Goal: Information Seeking & Learning: Learn about a topic

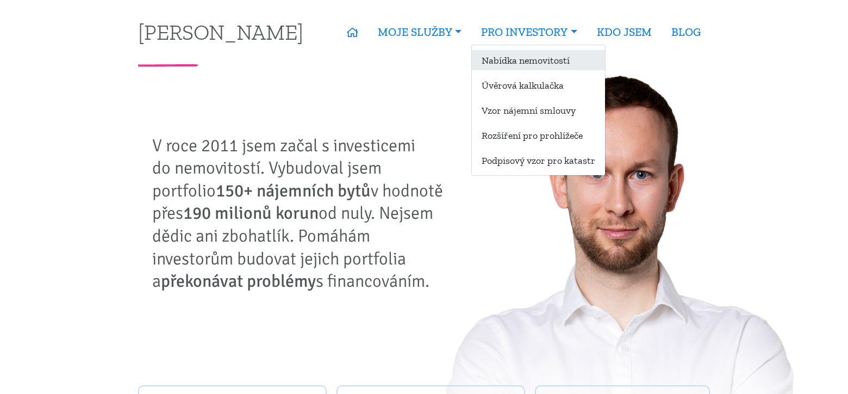
click at [499, 63] on link "Nabídka nemovitostí" at bounding box center [538, 60] width 133 height 20
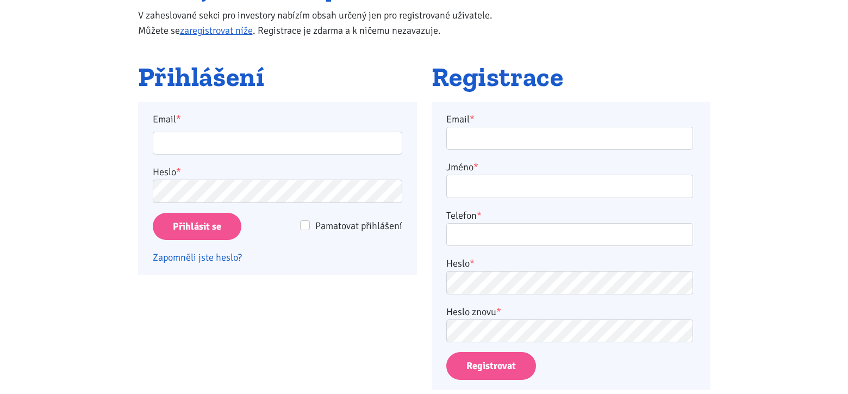
scroll to position [163, 0]
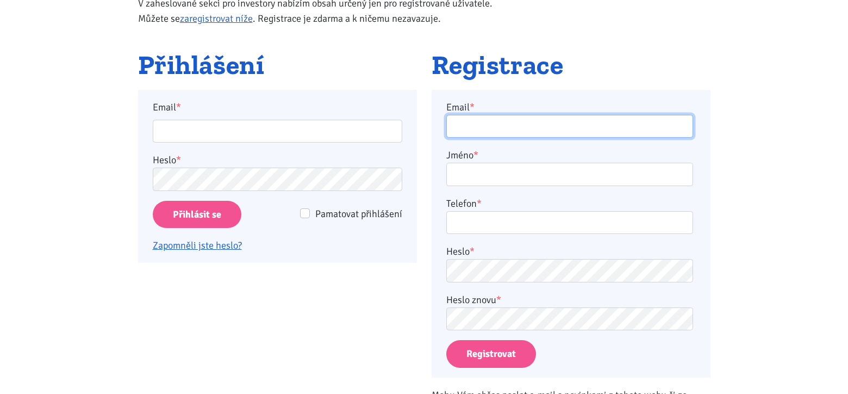
type input "kloubova.alena1@seznam.cz"
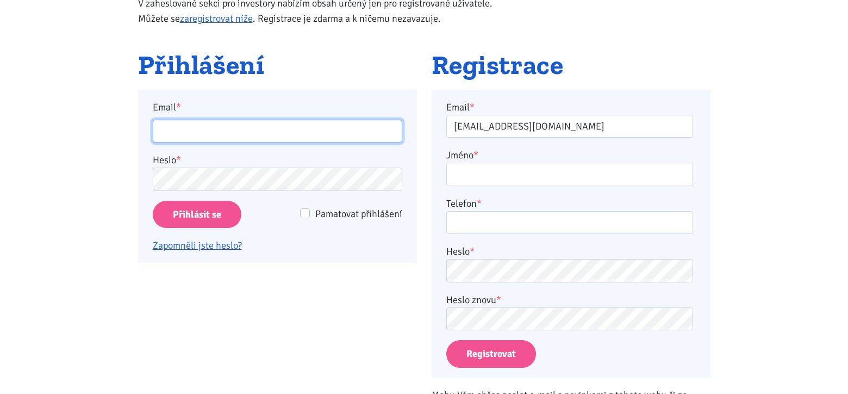
type input "kloubova.alena1@seznam.cz"
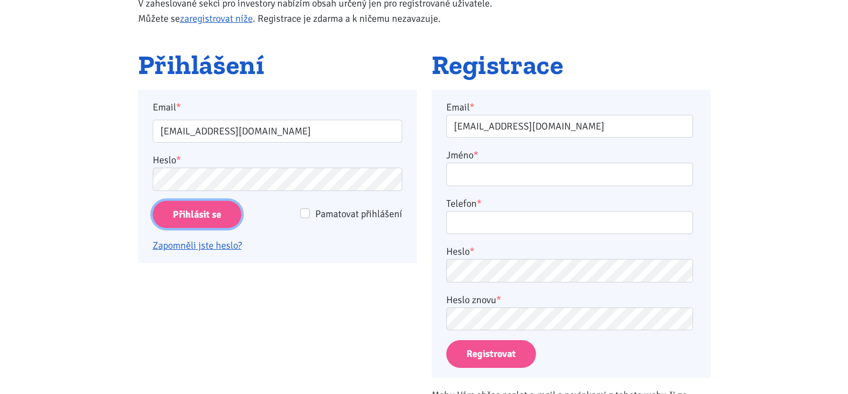
click at [187, 208] on input "Přihlásit se" at bounding box center [197, 215] width 89 height 28
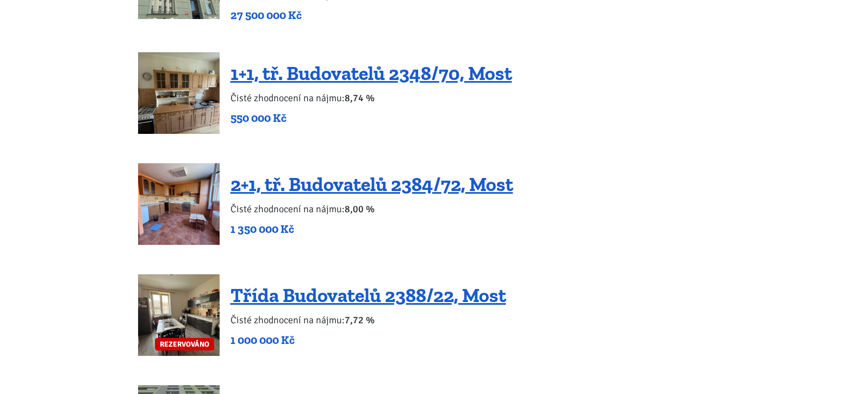
scroll to position [2012, 0]
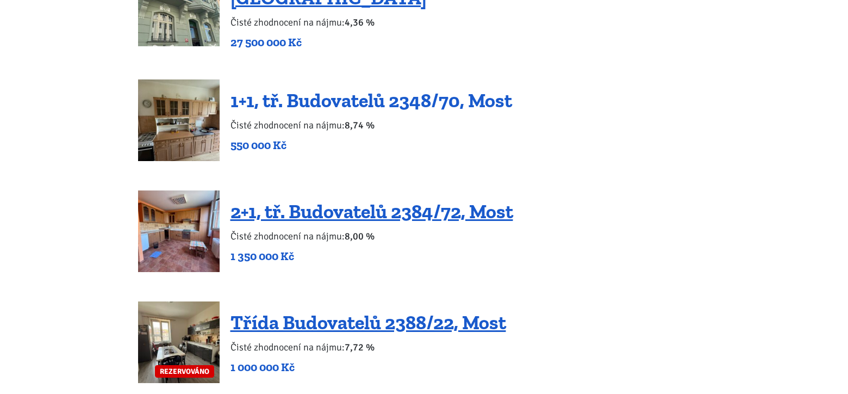
click at [284, 89] on link "1+1, tř. Budovatelů 2348/70, Most" at bounding box center [372, 100] width 282 height 23
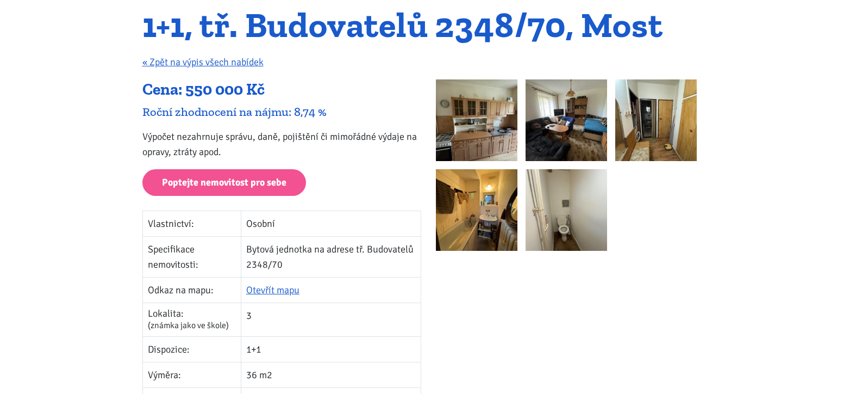
scroll to position [109, 0]
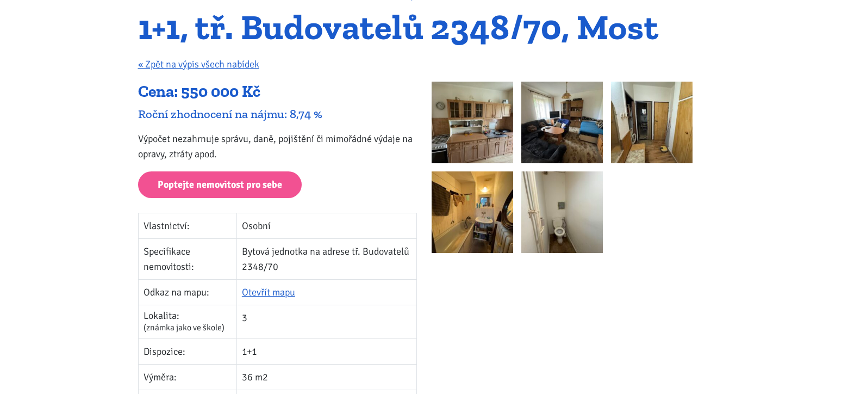
click at [450, 112] on img at bounding box center [473, 123] width 82 height 82
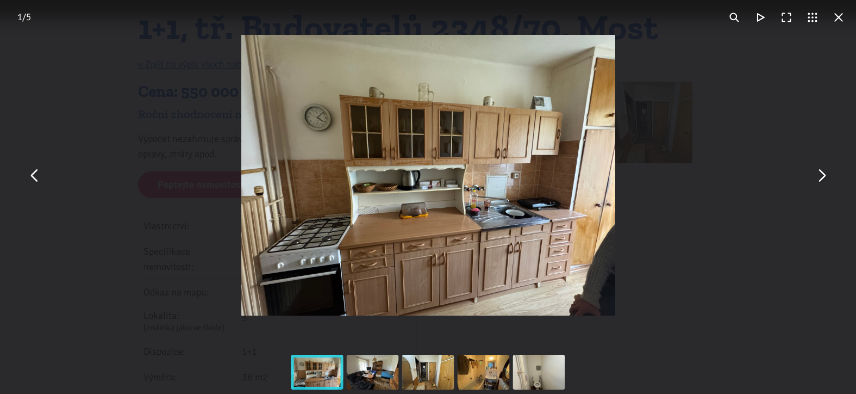
click at [822, 177] on button "You can close this modal content with the ESC key" at bounding box center [822, 175] width 26 height 26
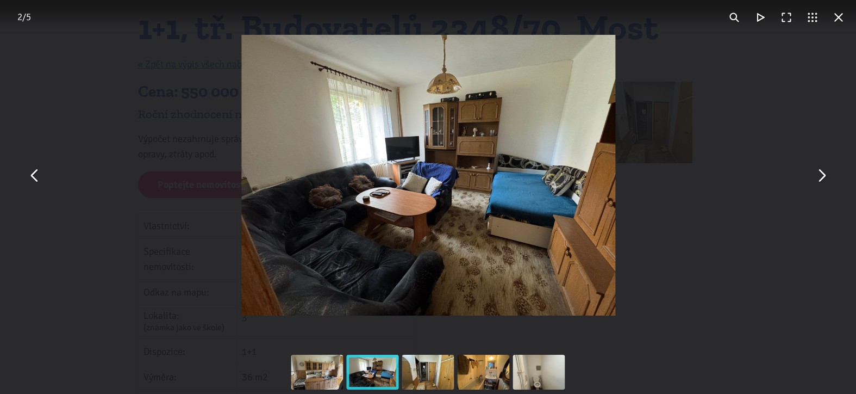
click at [822, 177] on button "You can close this modal content with the ESC key" at bounding box center [822, 175] width 26 height 26
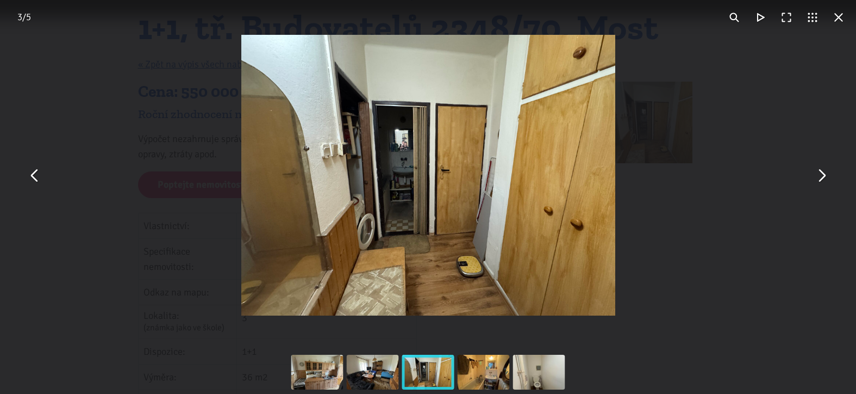
click at [822, 177] on button "You can close this modal content with the ESC key" at bounding box center [822, 175] width 26 height 26
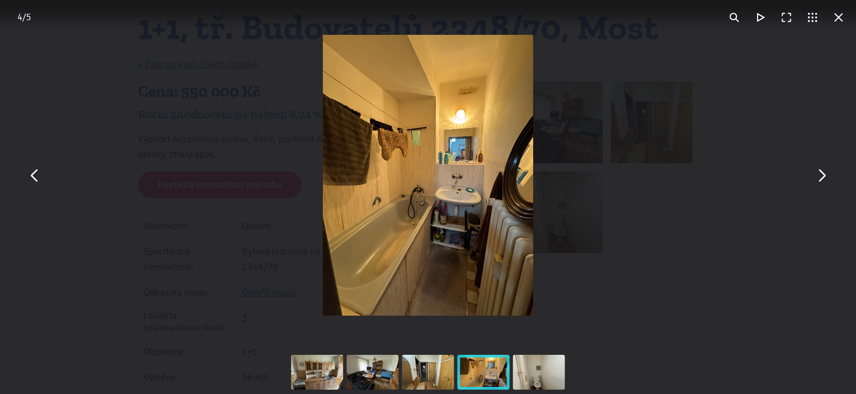
click at [822, 177] on button "You can close this modal content with the ESC key" at bounding box center [822, 175] width 26 height 26
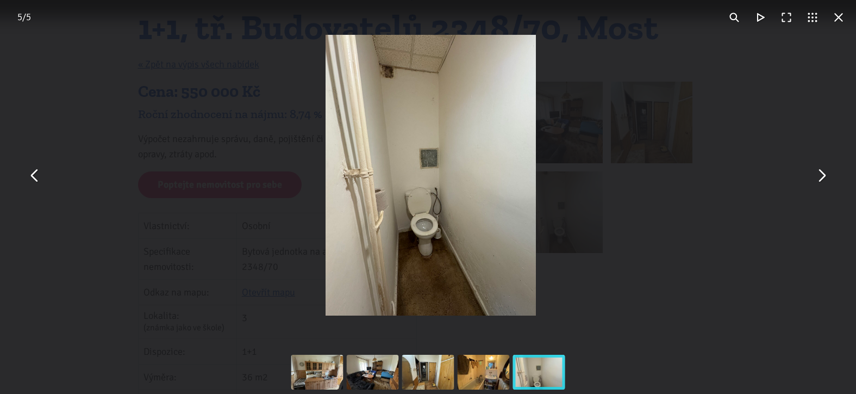
click at [822, 177] on button "You can close this modal content with the ESC key" at bounding box center [822, 175] width 26 height 26
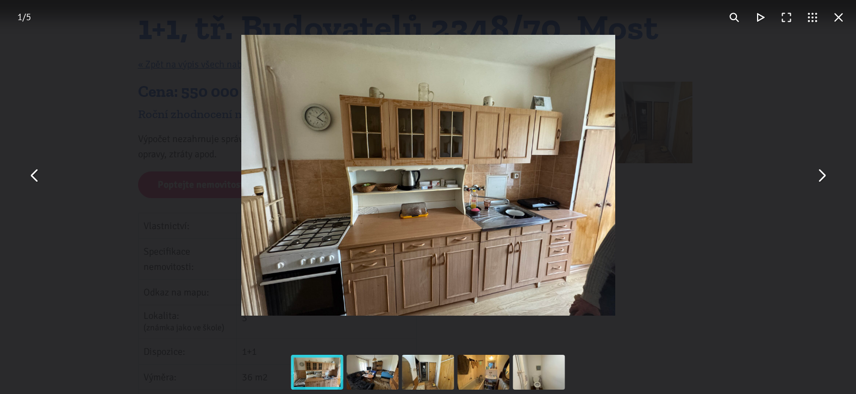
click at [822, 177] on button "You can close this modal content with the ESC key" at bounding box center [822, 175] width 26 height 26
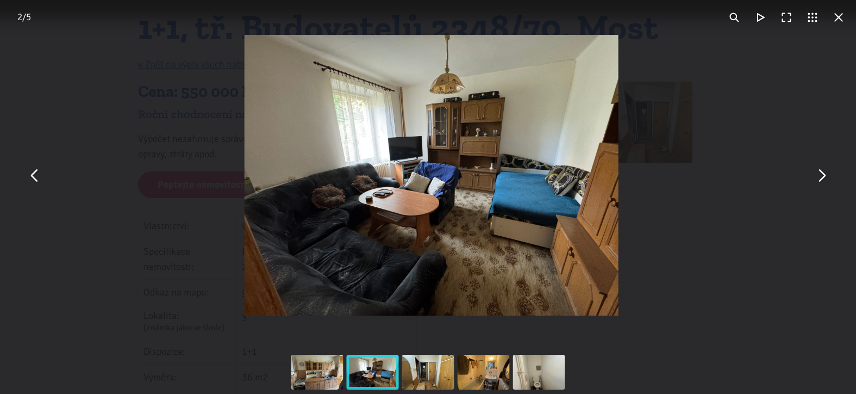
click at [822, 177] on button "You can close this modal content with the ESC key" at bounding box center [822, 175] width 26 height 26
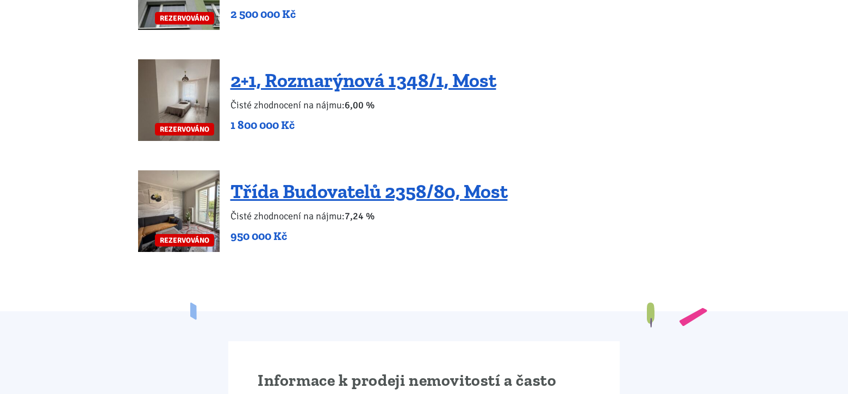
scroll to position [2498, 0]
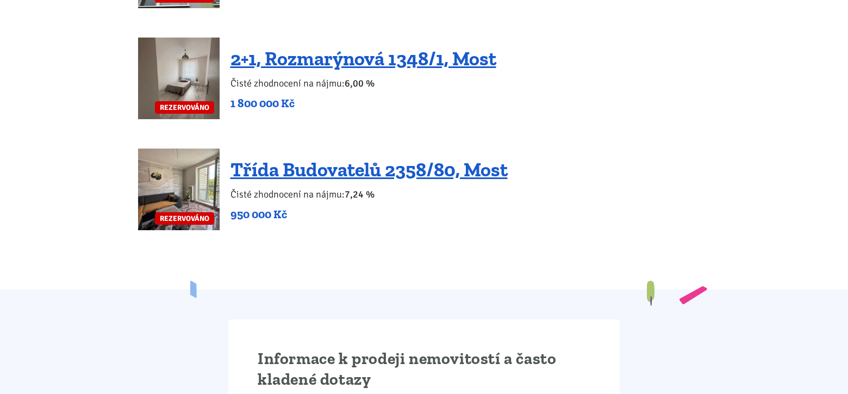
click at [195, 148] on img at bounding box center [179, 189] width 82 height 82
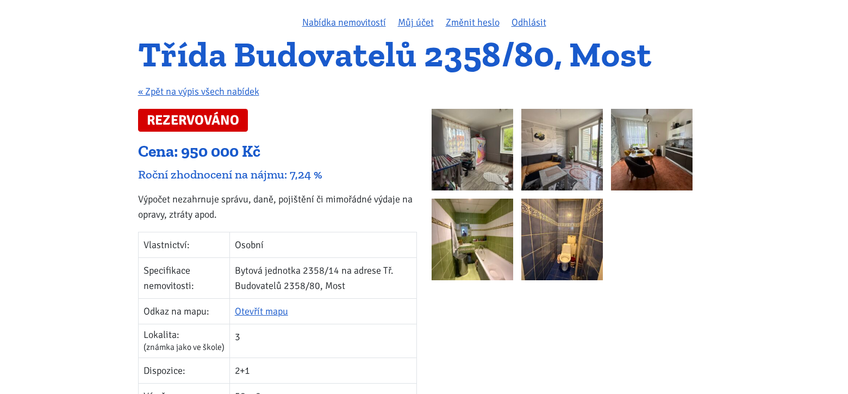
scroll to position [163, 0]
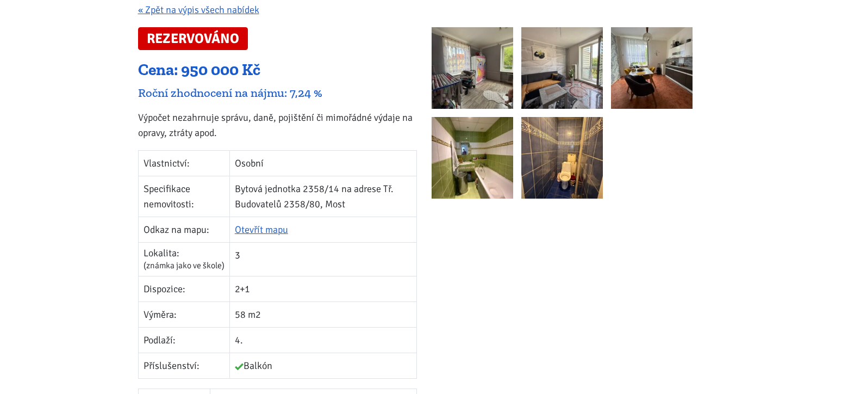
click at [496, 84] on img at bounding box center [473, 68] width 82 height 82
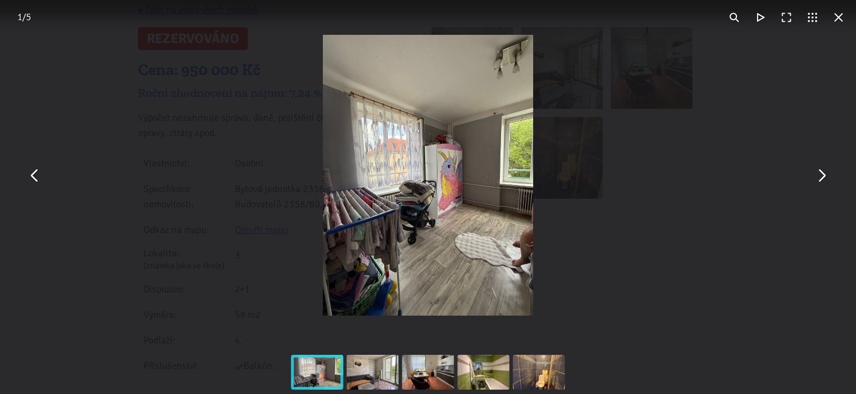
click at [822, 179] on button "You can close this modal content with the ESC key" at bounding box center [822, 175] width 26 height 26
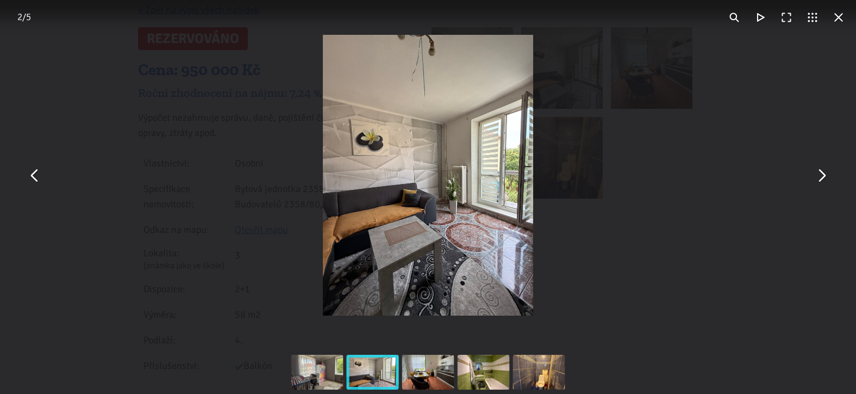
click at [822, 179] on button "You can close this modal content with the ESC key" at bounding box center [822, 175] width 26 height 26
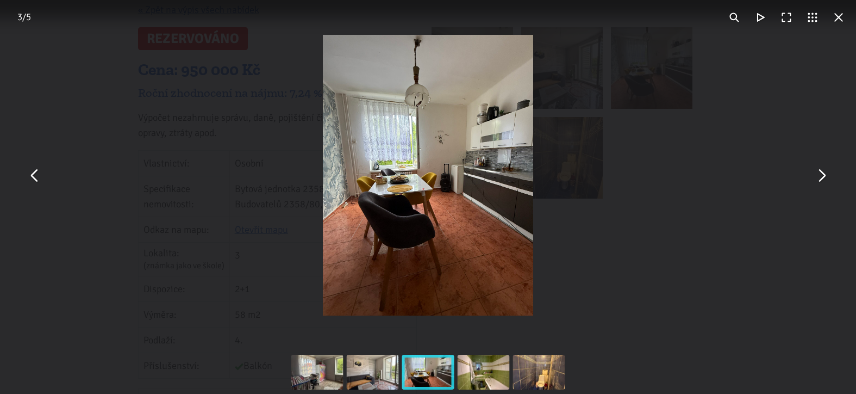
click at [822, 179] on button "You can close this modal content with the ESC key" at bounding box center [822, 175] width 26 height 26
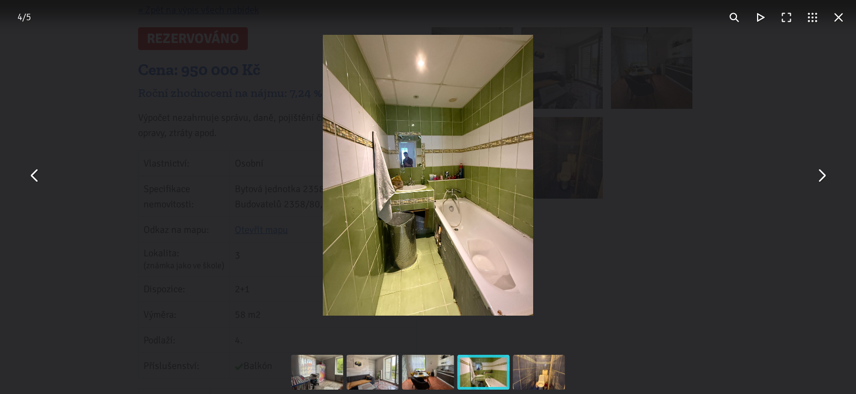
click at [822, 179] on button "You can close this modal content with the ESC key" at bounding box center [822, 175] width 26 height 26
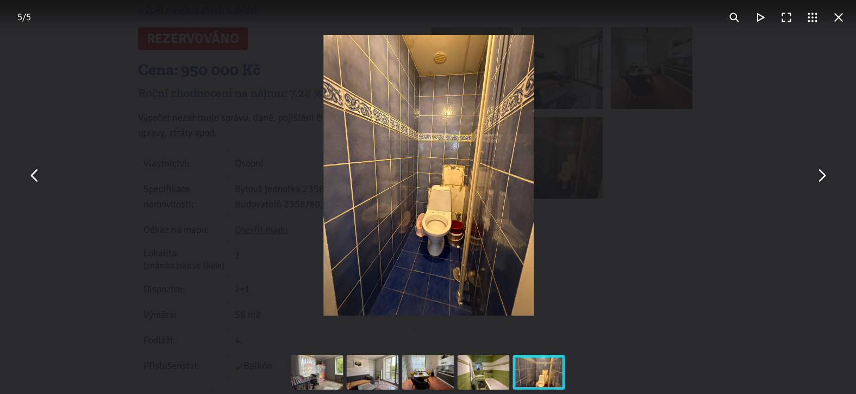
click at [822, 179] on button "You can close this modal content with the ESC key" at bounding box center [822, 175] width 26 height 26
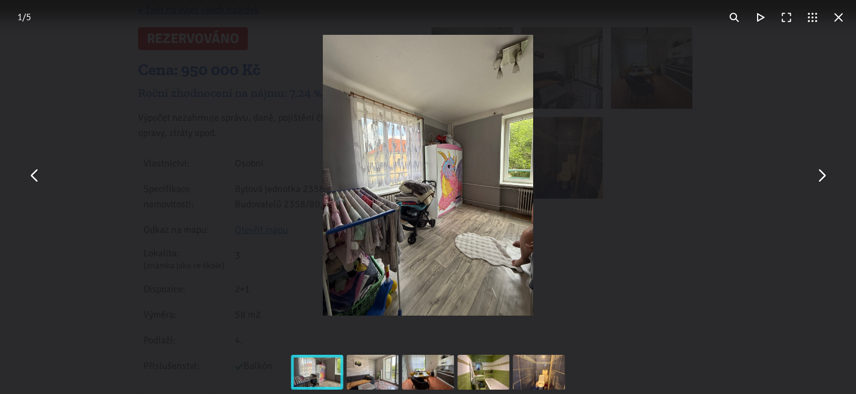
click at [822, 179] on button "You can close this modal content with the ESC key" at bounding box center [822, 175] width 26 height 26
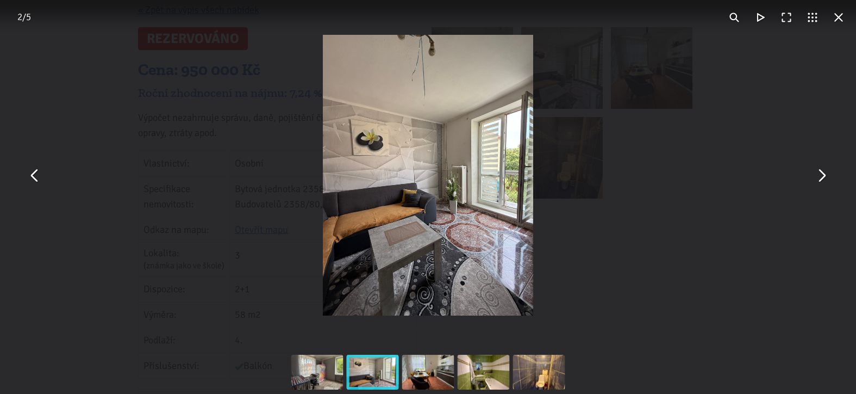
click at [822, 179] on button "You can close this modal content with the ESC key" at bounding box center [822, 175] width 26 height 26
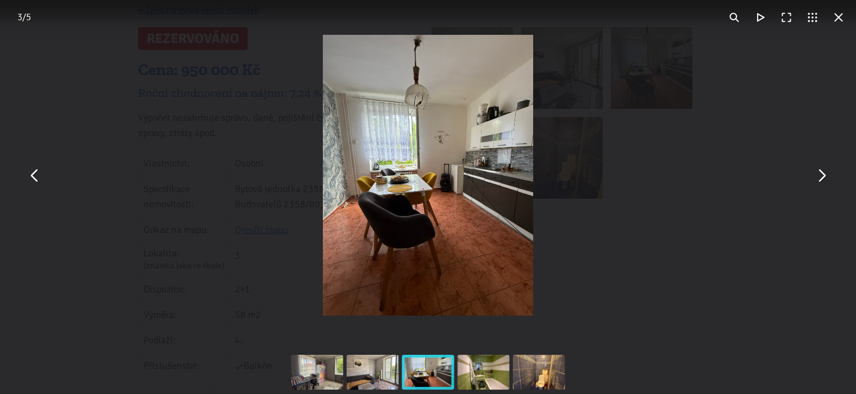
click at [836, 19] on button "You can close this modal content with the ESC key" at bounding box center [839, 17] width 26 height 26
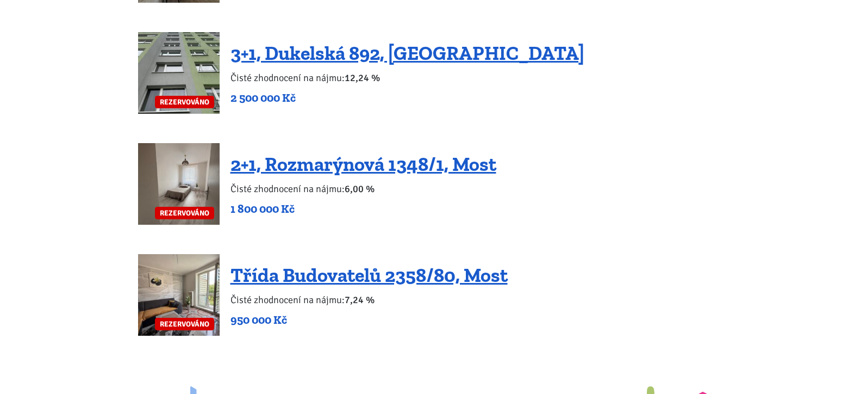
scroll to position [2389, 0]
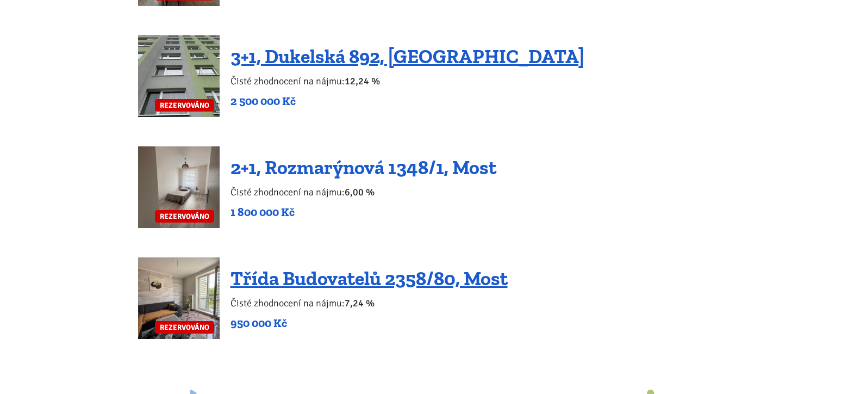
click at [264, 156] on link "2+1, Rozmarýnová 1348/1, Most" at bounding box center [364, 167] width 266 height 23
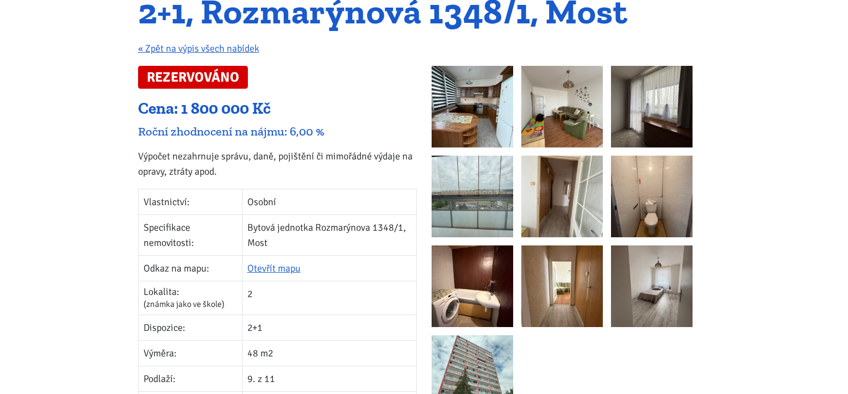
scroll to position [109, 0]
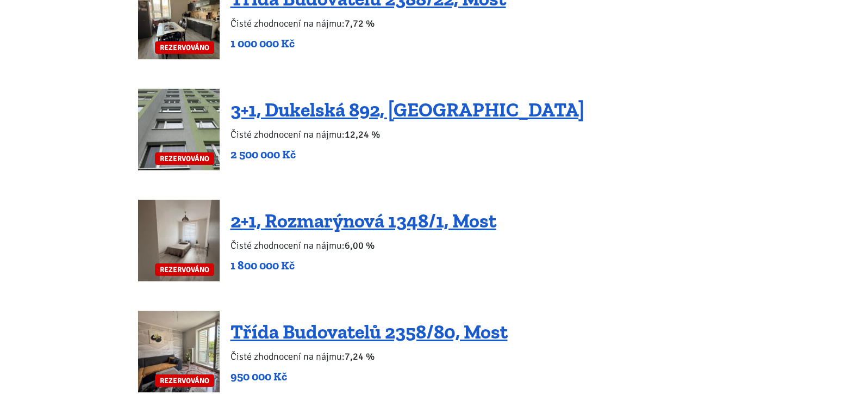
scroll to position [2280, 0]
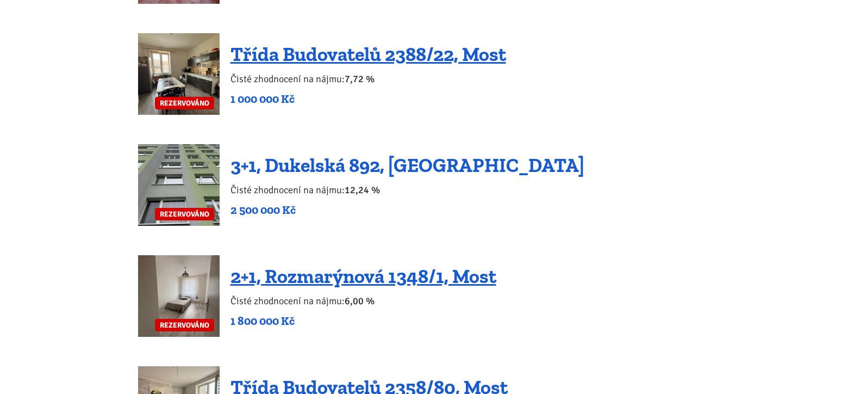
click at [281, 153] on link "3+1, Dukelská 892, Podbořany" at bounding box center [408, 164] width 354 height 23
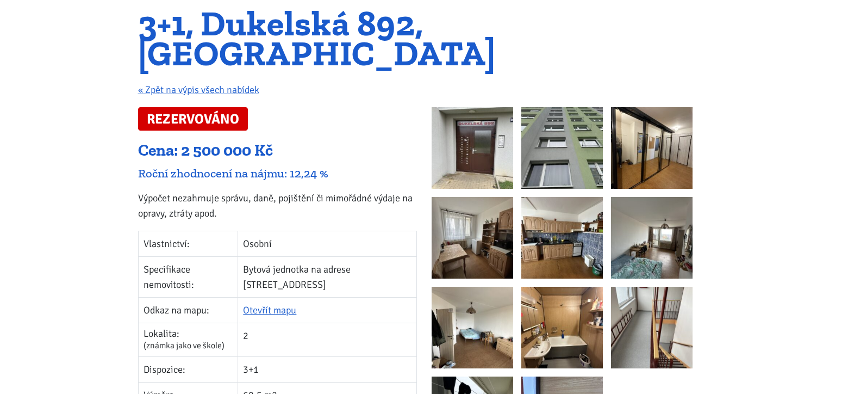
scroll to position [109, 0]
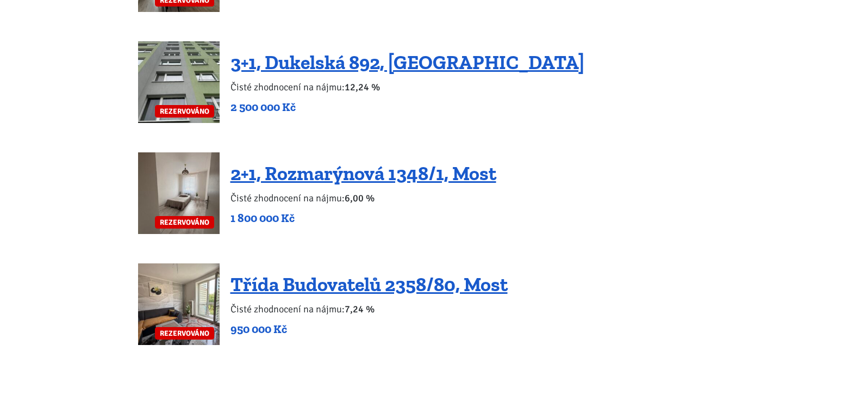
scroll to position [2443, 0]
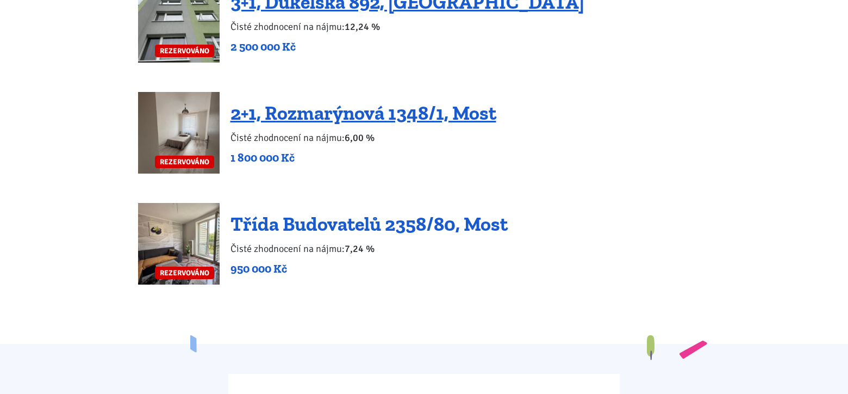
click at [280, 212] on link "Třída Budovatelů 2358/80, Most" at bounding box center [369, 223] width 277 height 23
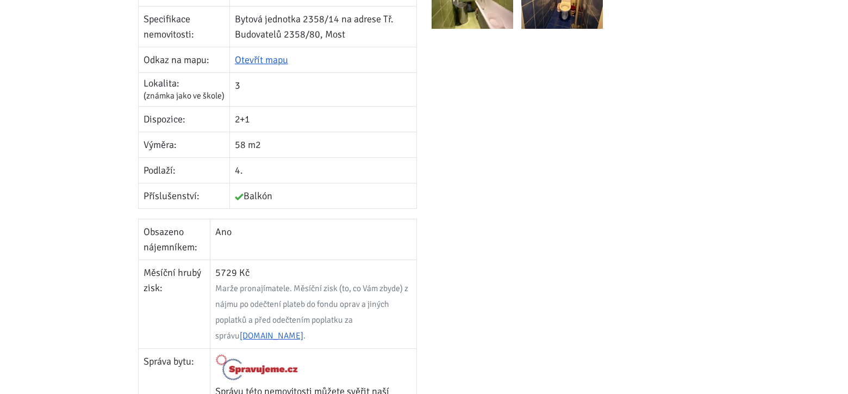
scroll to position [326, 0]
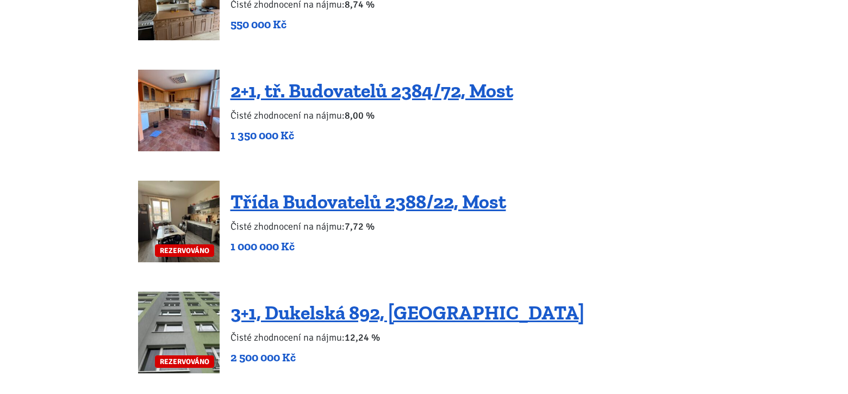
scroll to position [2117, 0]
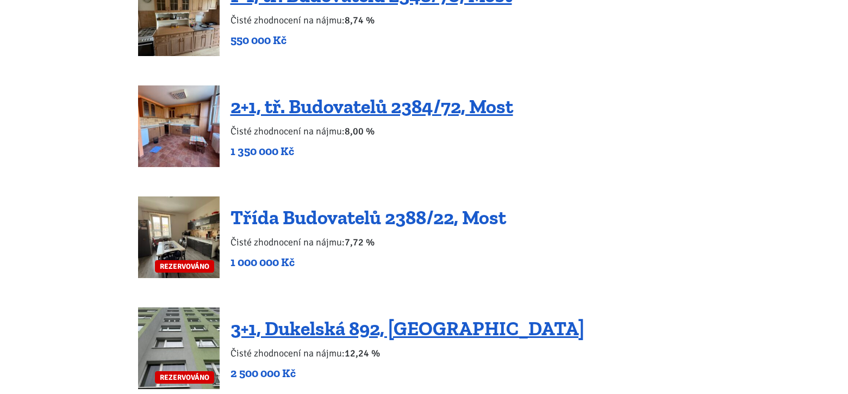
click at [335, 206] on link "Třída Budovatelů 2388/22, Most" at bounding box center [369, 217] width 276 height 23
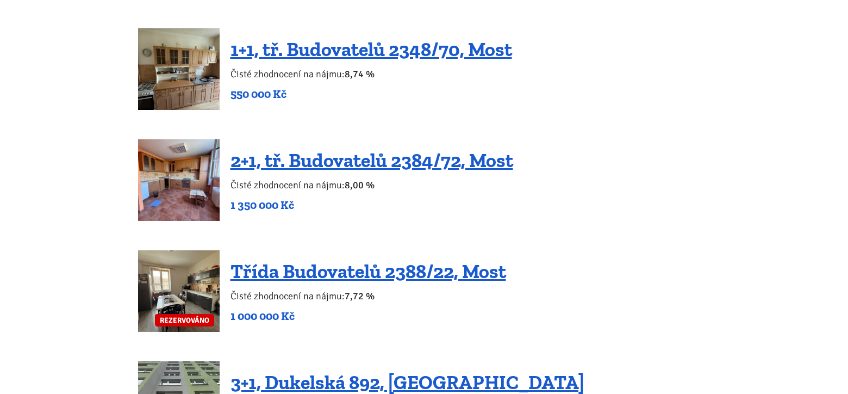
scroll to position [2063, 0]
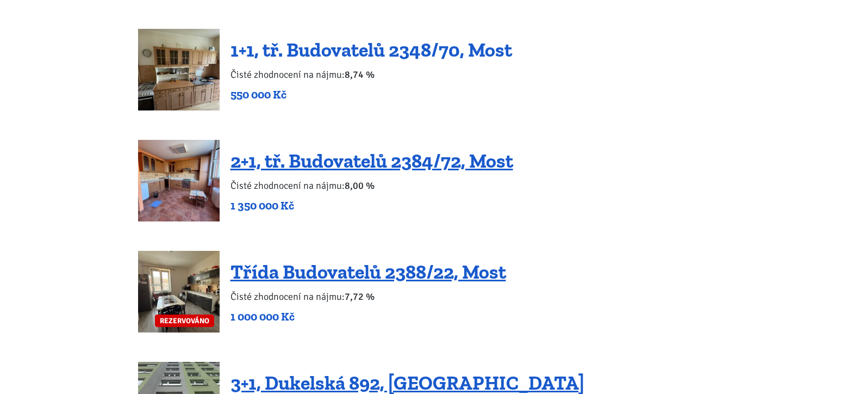
click at [277, 38] on link "1+1, tř. Budovatelů 2348/70, Most" at bounding box center [372, 49] width 282 height 23
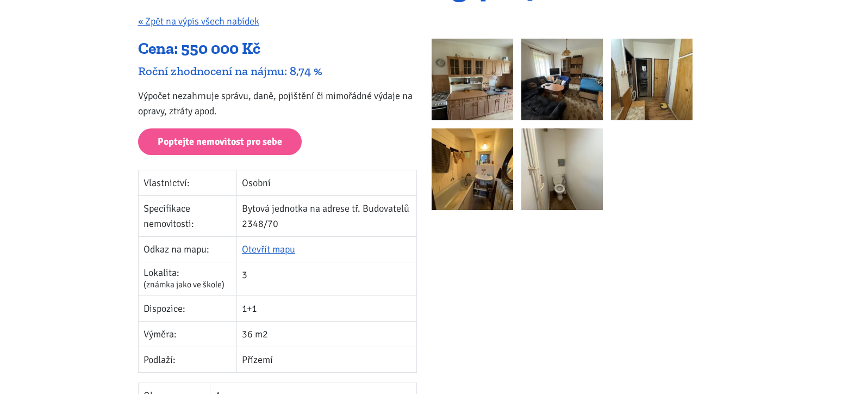
scroll to position [54, 0]
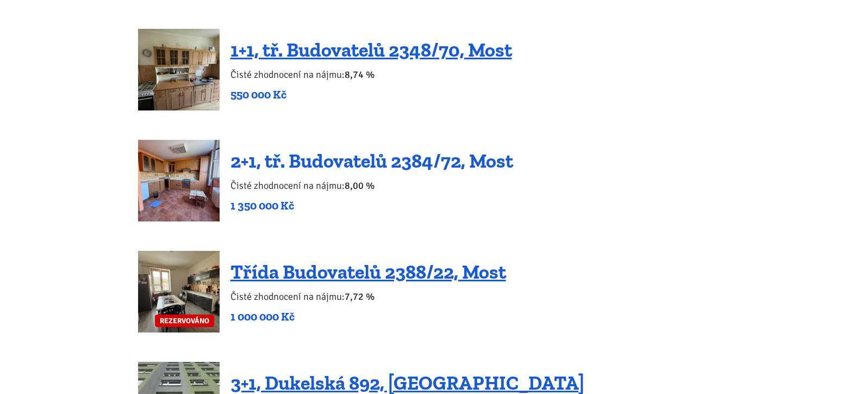
click at [321, 149] on link "2+1, tř. Budovatelů 2384/72, Most" at bounding box center [372, 160] width 283 height 23
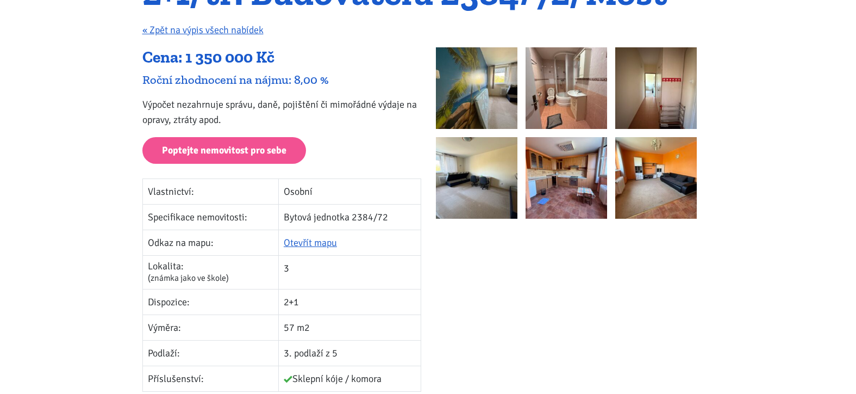
scroll to position [109, 0]
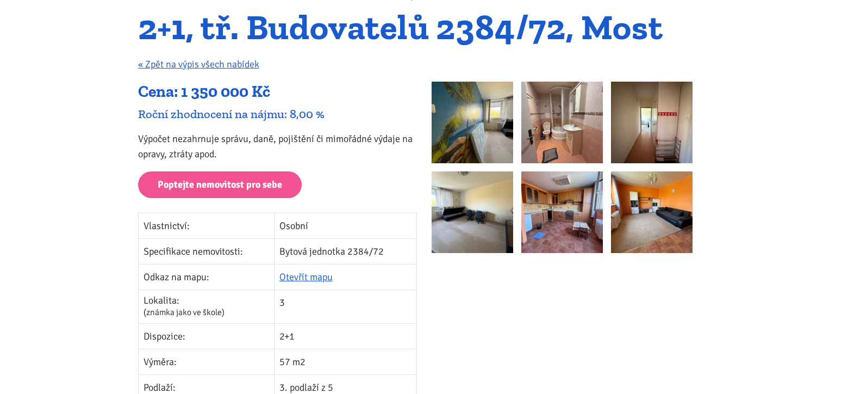
click at [462, 128] on img at bounding box center [473, 123] width 82 height 82
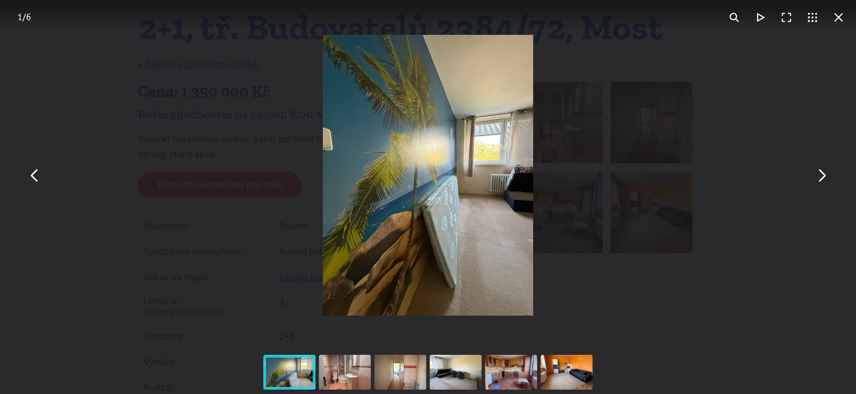
click at [835, 180] on div "You can close this modal content with the ESC key" at bounding box center [428, 175] width 856 height 350
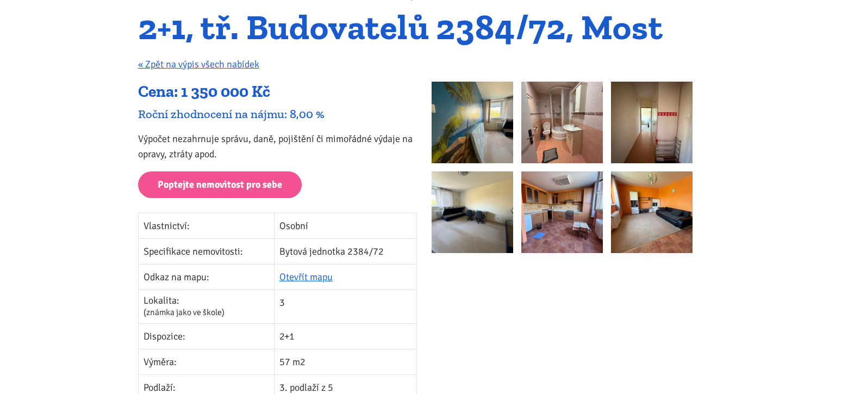
click at [580, 146] on img at bounding box center [563, 123] width 82 height 82
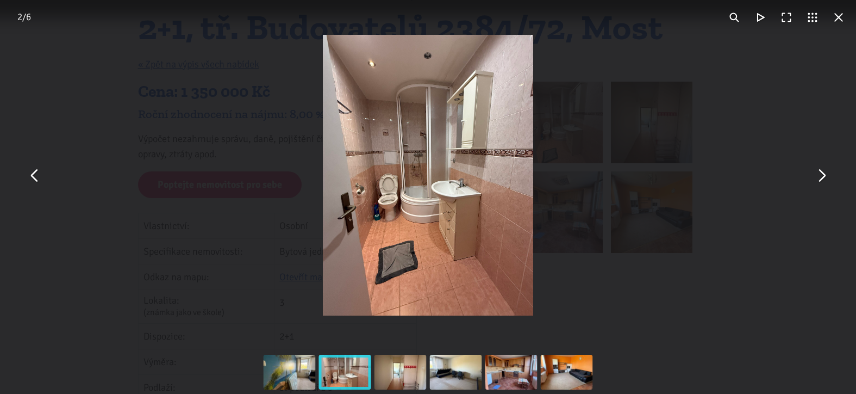
click at [820, 181] on button "You can close this modal content with the ESC key" at bounding box center [822, 175] width 26 height 26
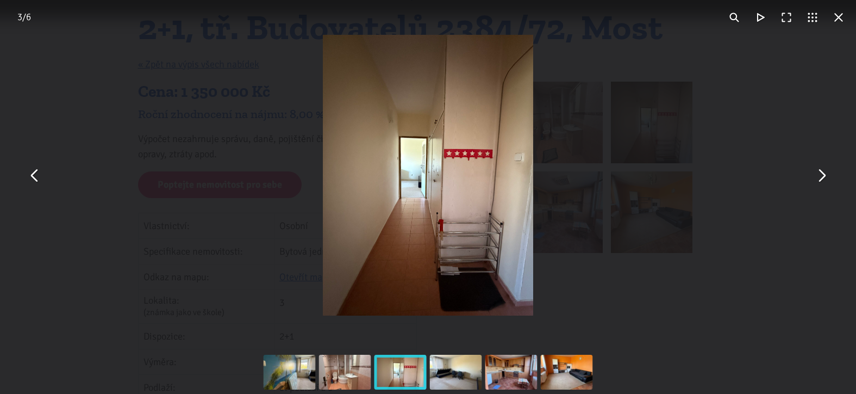
click at [820, 181] on button "You can close this modal content with the ESC key" at bounding box center [822, 175] width 26 height 26
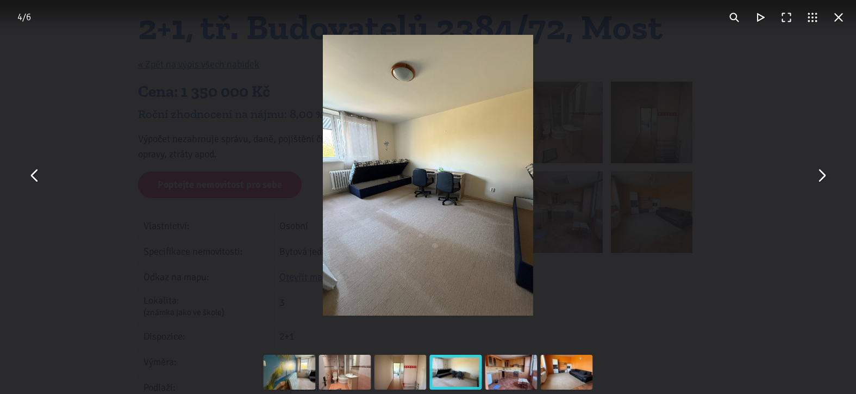
click at [820, 181] on button "You can close this modal content with the ESC key" at bounding box center [822, 175] width 26 height 26
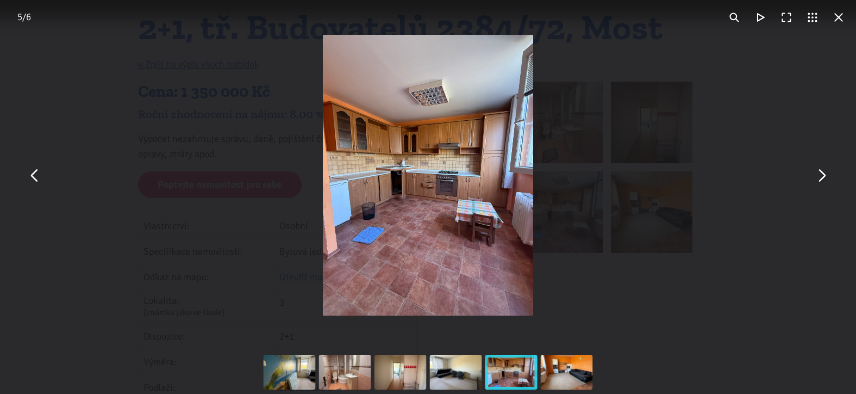
click at [820, 181] on button "You can close this modal content with the ESC key" at bounding box center [822, 175] width 26 height 26
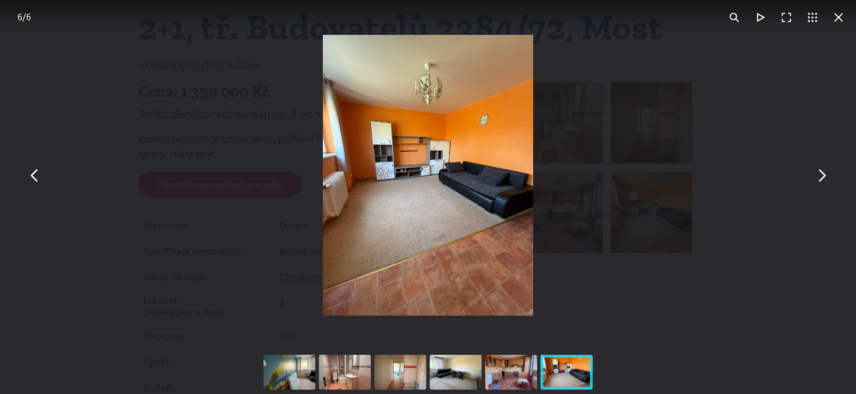
click at [820, 181] on button "You can close this modal content with the ESC key" at bounding box center [822, 175] width 26 height 26
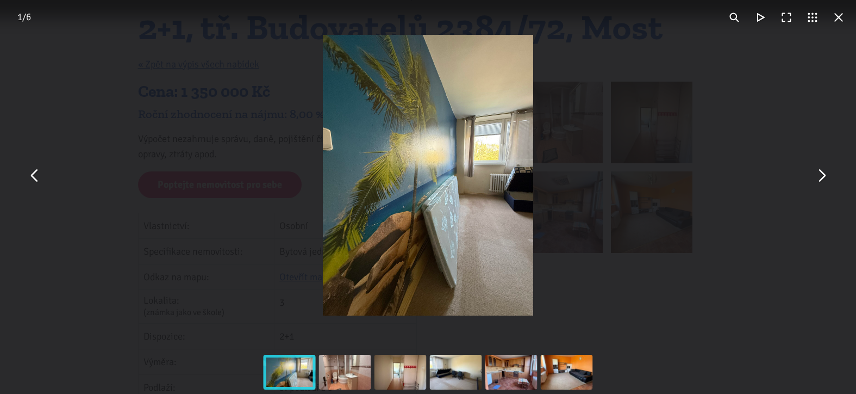
click at [820, 181] on button "You can close this modal content with the ESC key" at bounding box center [822, 175] width 26 height 26
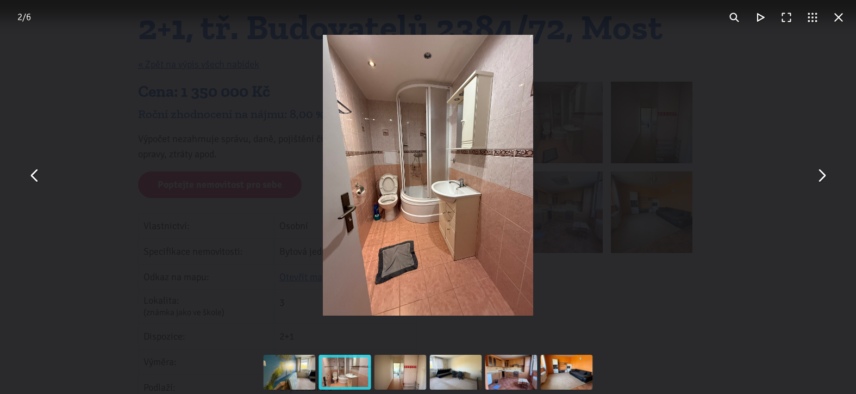
click at [820, 181] on button "You can close this modal content with the ESC key" at bounding box center [822, 175] width 26 height 26
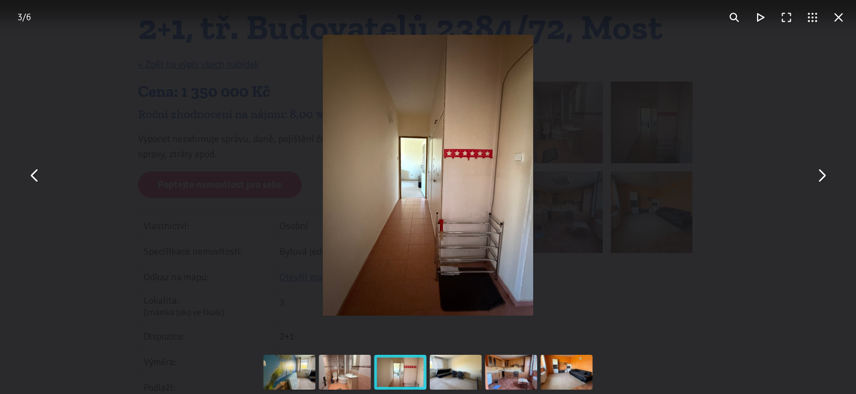
click at [842, 18] on button "You can close this modal content with the ESC key" at bounding box center [839, 17] width 26 height 26
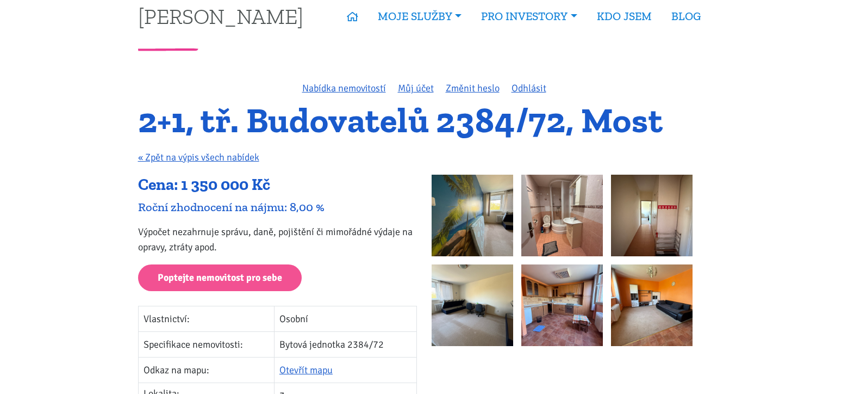
scroll to position [0, 0]
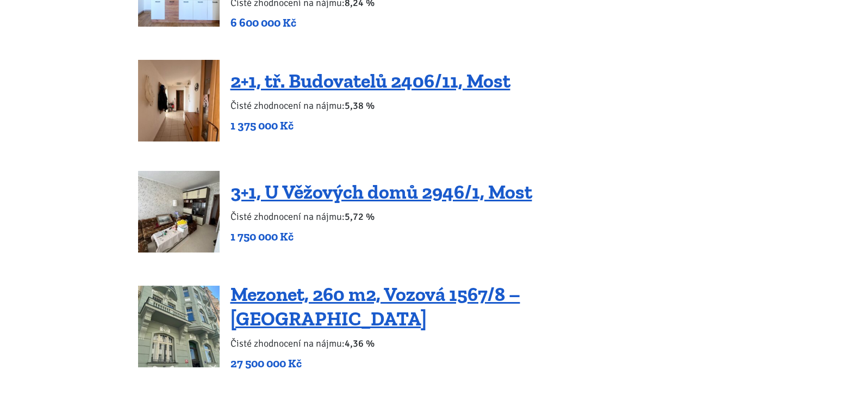
scroll to position [1628, 0]
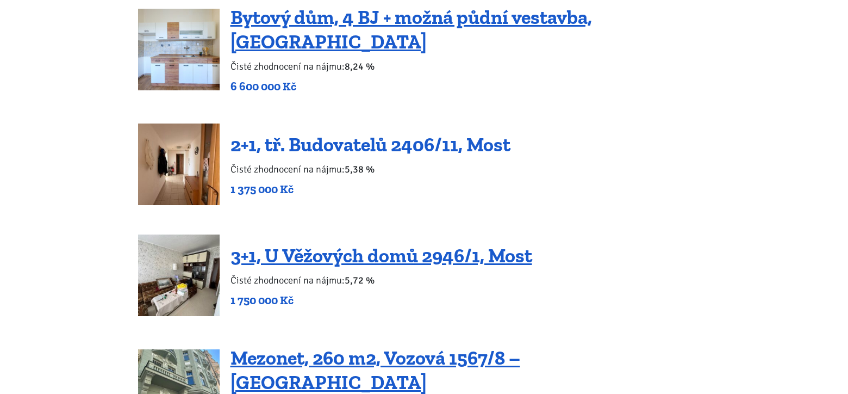
click at [287, 133] on link "2+1, tř. Budovatelů 2406/11, Most" at bounding box center [371, 144] width 280 height 23
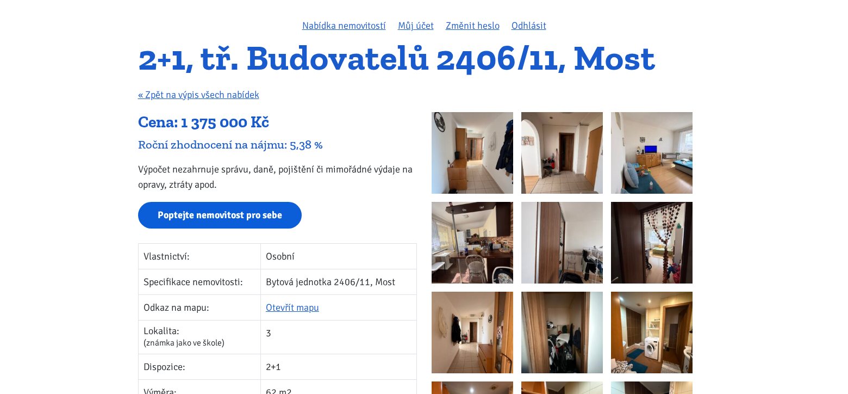
scroll to position [163, 0]
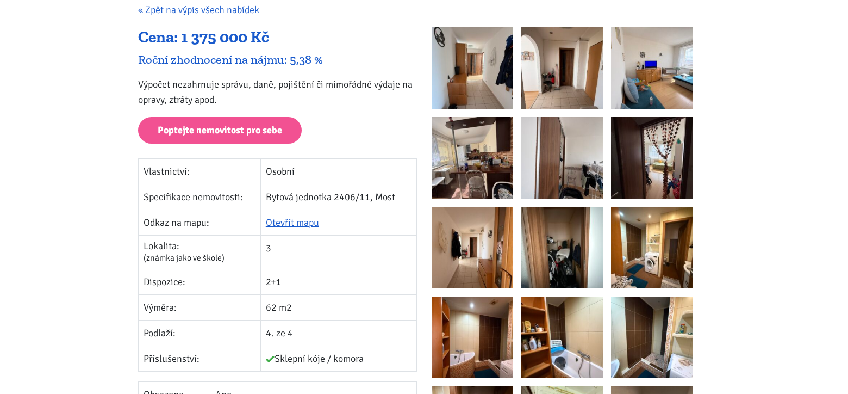
click at [457, 87] on img at bounding box center [473, 68] width 82 height 82
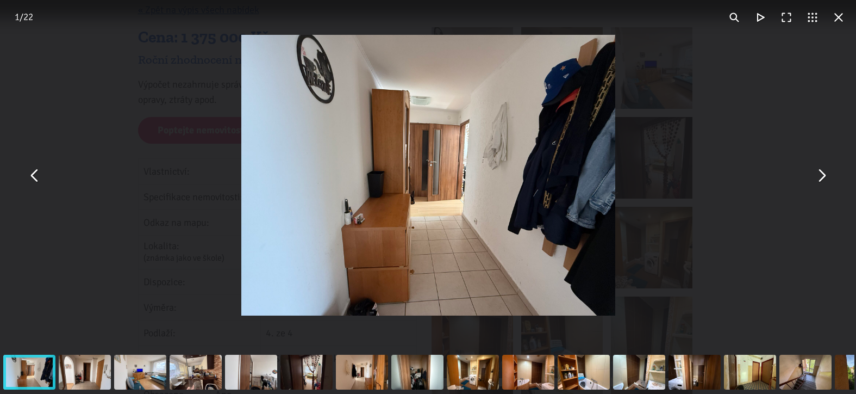
click at [827, 182] on button "You can close this modal content with the ESC key" at bounding box center [822, 175] width 26 height 26
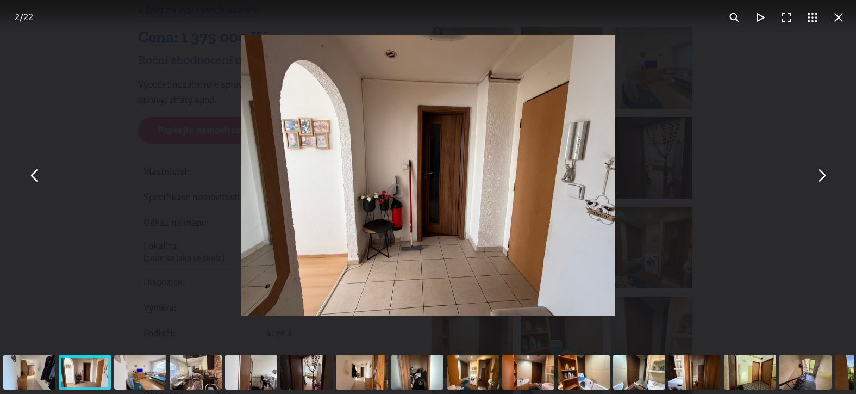
click at [827, 182] on button "You can close this modal content with the ESC key" at bounding box center [822, 175] width 26 height 26
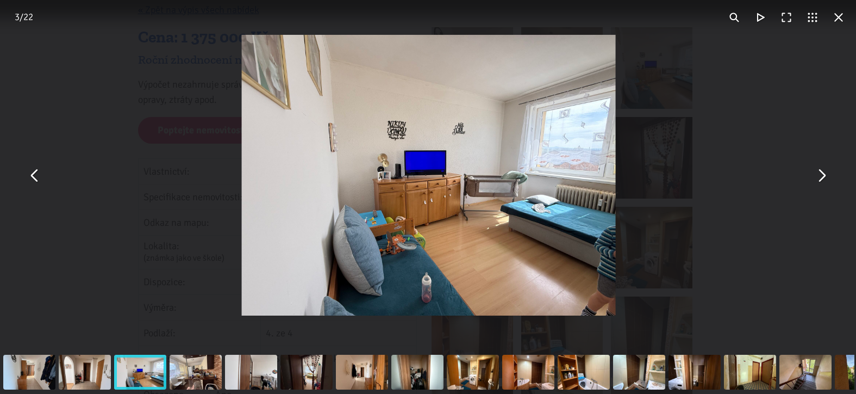
click at [824, 182] on button "You can close this modal content with the ESC key" at bounding box center [822, 175] width 26 height 26
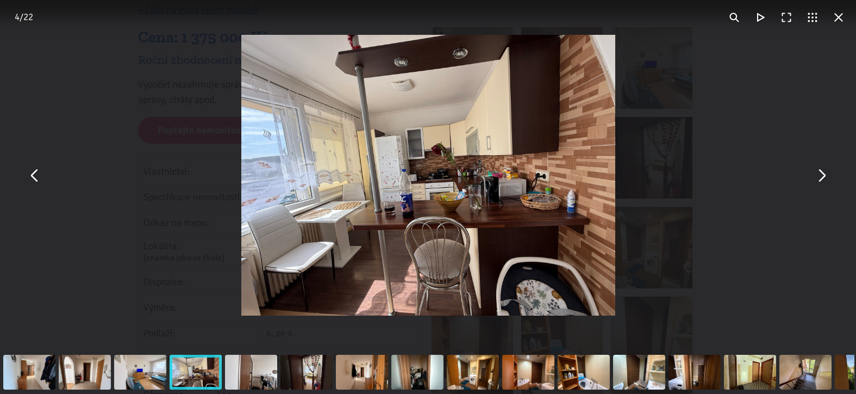
click at [824, 182] on button "You can close this modal content with the ESC key" at bounding box center [822, 175] width 26 height 26
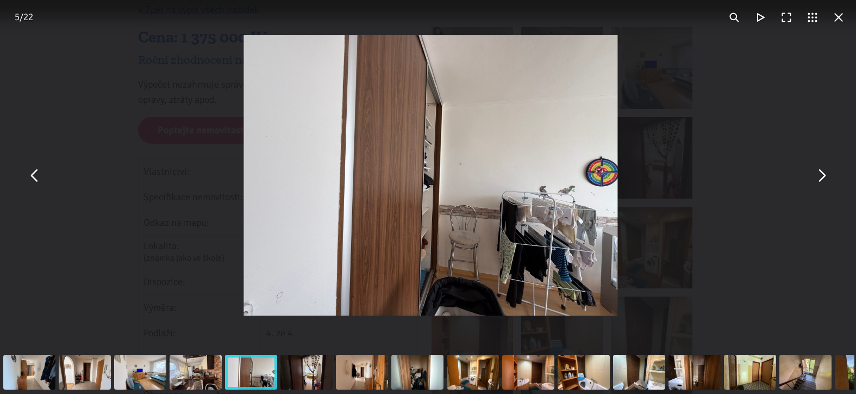
click at [824, 182] on button "You can close this modal content with the ESC key" at bounding box center [822, 175] width 26 height 26
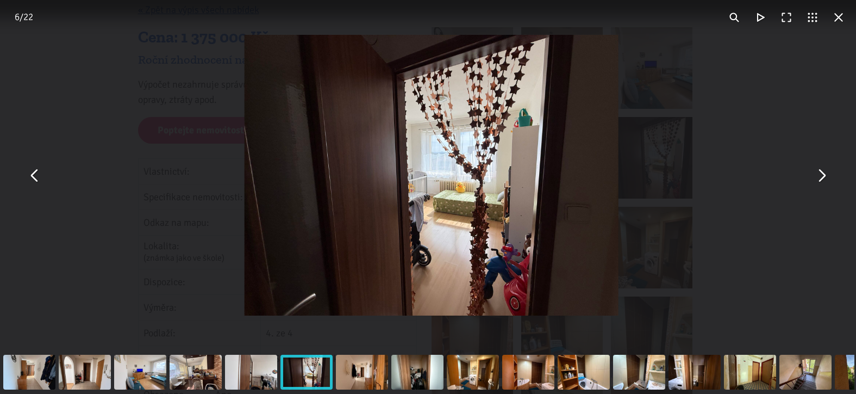
click at [824, 182] on button "You can close this modal content with the ESC key" at bounding box center [822, 175] width 26 height 26
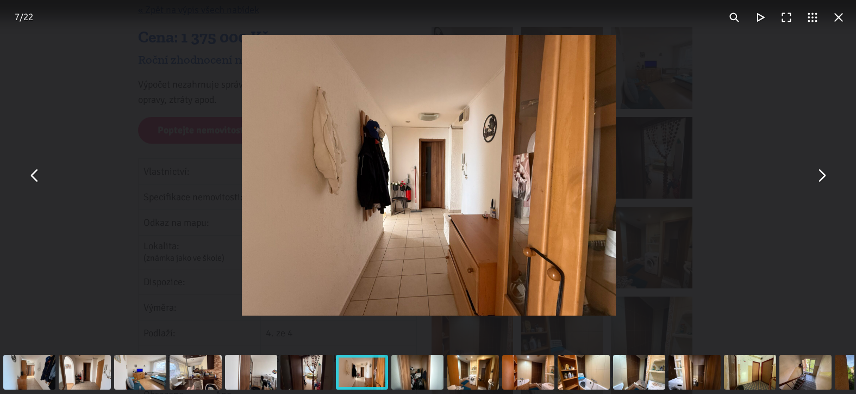
click at [824, 182] on button "You can close this modal content with the ESC key" at bounding box center [822, 175] width 26 height 26
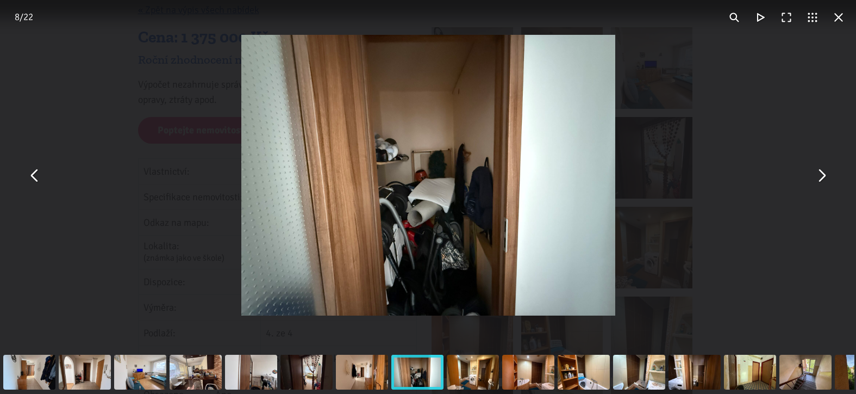
click at [824, 182] on button "You can close this modal content with the ESC key" at bounding box center [822, 175] width 26 height 26
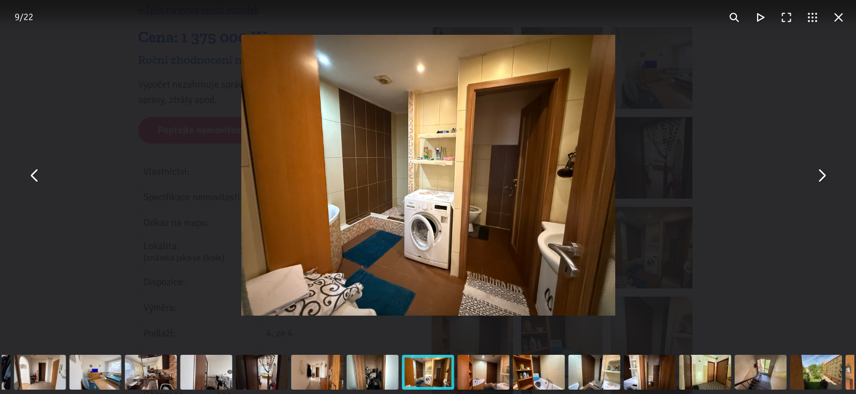
click at [824, 182] on button "You can close this modal content with the ESC key" at bounding box center [822, 175] width 26 height 26
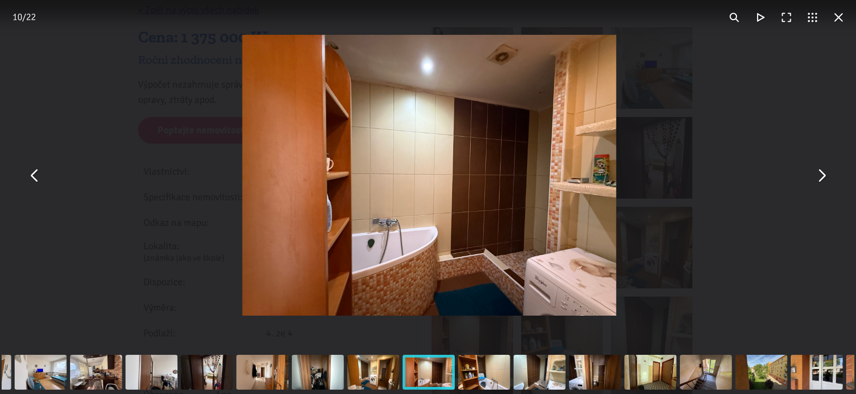
click at [824, 182] on button "You can close this modal content with the ESC key" at bounding box center [822, 175] width 26 height 26
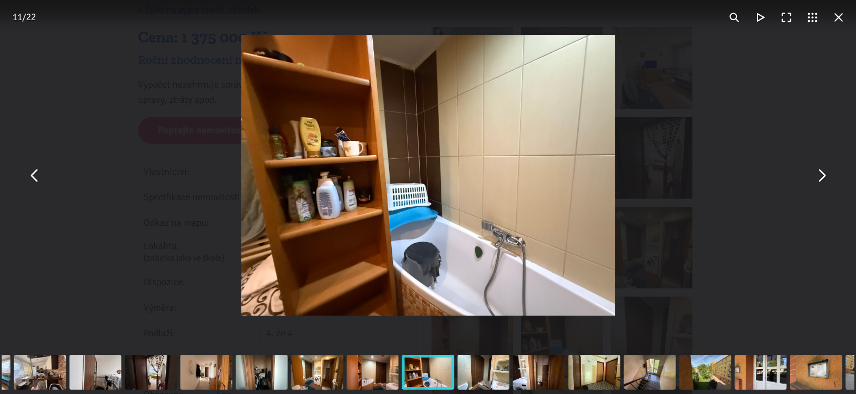
click at [824, 182] on button "You can close this modal content with the ESC key" at bounding box center [822, 175] width 26 height 26
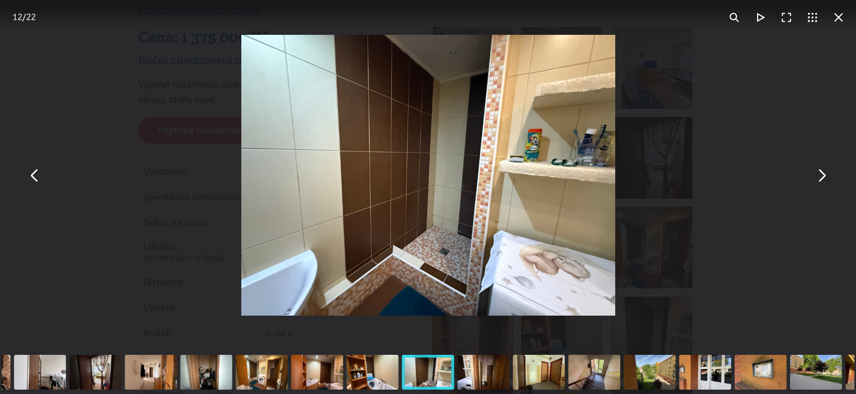
click at [824, 182] on button "You can close this modal content with the ESC key" at bounding box center [822, 175] width 26 height 26
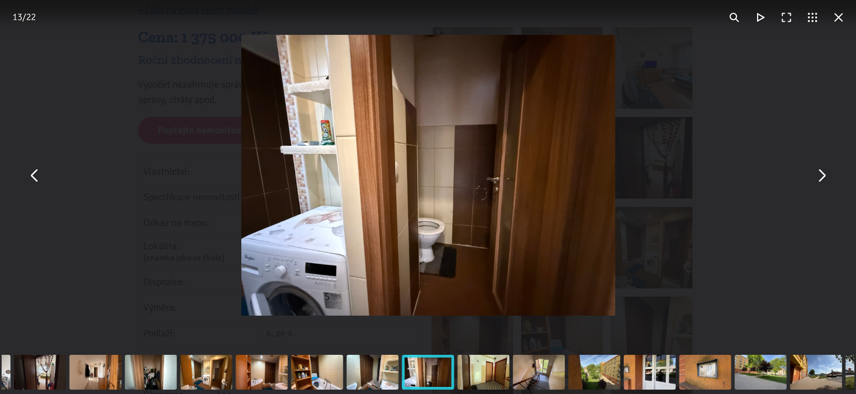
click at [839, 21] on button "You can close this modal content with the ESC key" at bounding box center [839, 17] width 26 height 26
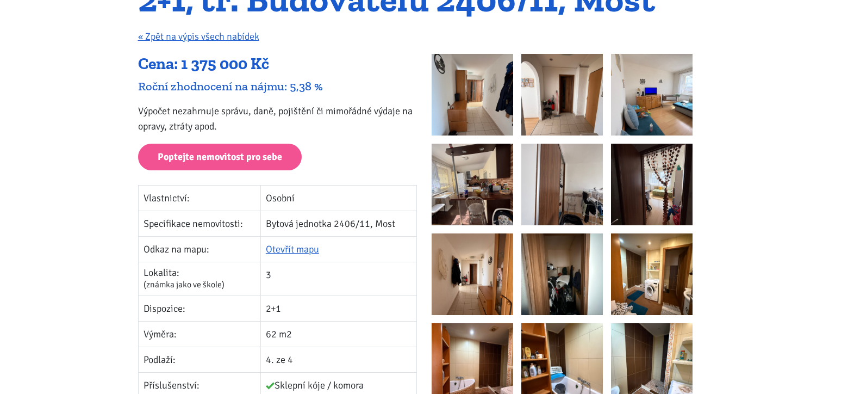
scroll to position [109, 0]
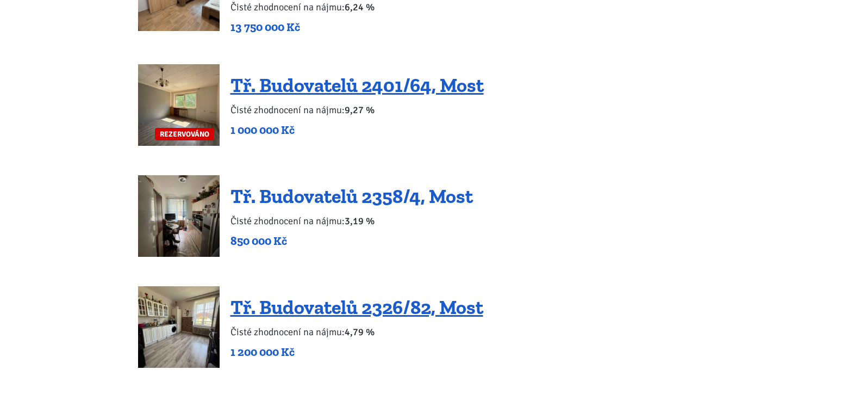
scroll to position [1193, 0]
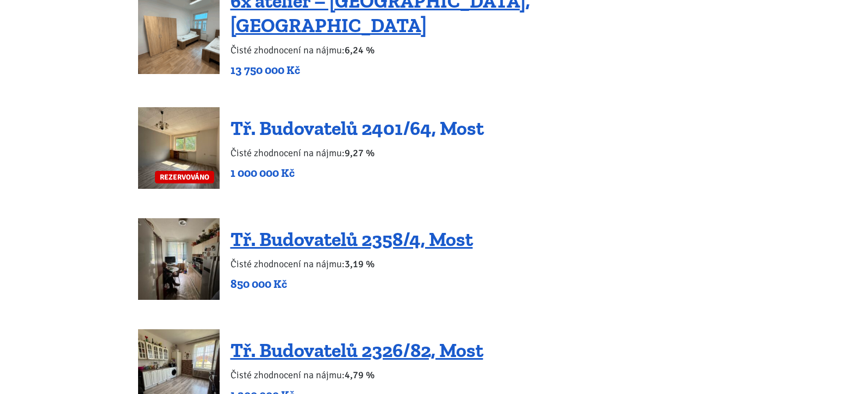
click at [316, 116] on link "Tř. Budovatelů 2401/64, Most" at bounding box center [357, 127] width 253 height 23
